Goal: Information Seeking & Learning: Learn about a topic

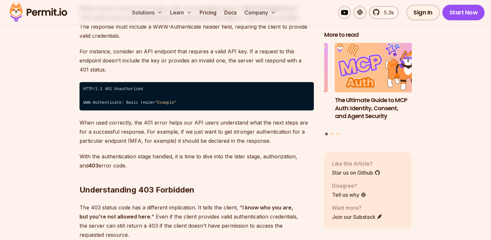
scroll to position [1047, 0]
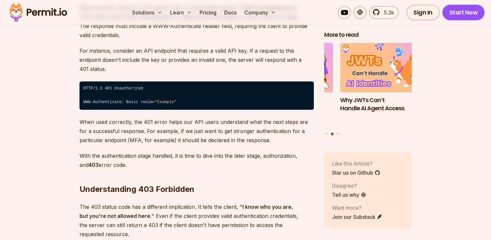
drag, startPoint x: 93, startPoint y: 53, endPoint x: 105, endPoint y: 64, distance: 16.8
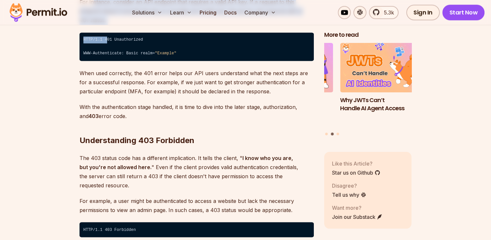
scroll to position [1097, 0]
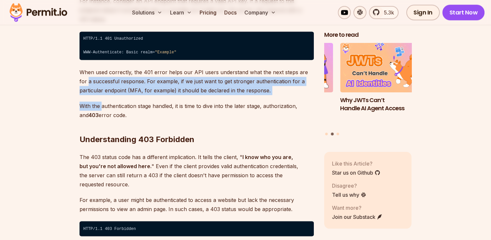
drag, startPoint x: 76, startPoint y: 76, endPoint x: 116, endPoint y: 99, distance: 46.4
click at [116, 101] on p "With the authentication stage handled, it is time to dive into the later stage,…" at bounding box center [197, 110] width 234 height 18
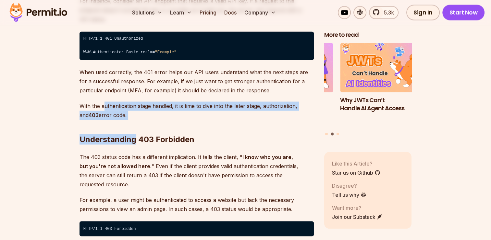
drag, startPoint x: 136, startPoint y: 105, endPoint x: 77, endPoint y: 84, distance: 62.9
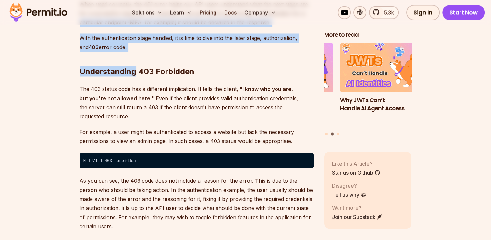
scroll to position [1179, 0]
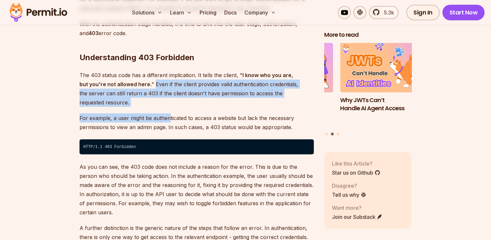
drag, startPoint x: 143, startPoint y: 75, endPoint x: 169, endPoint y: 91, distance: 30.5
